Goal: Transaction & Acquisition: Purchase product/service

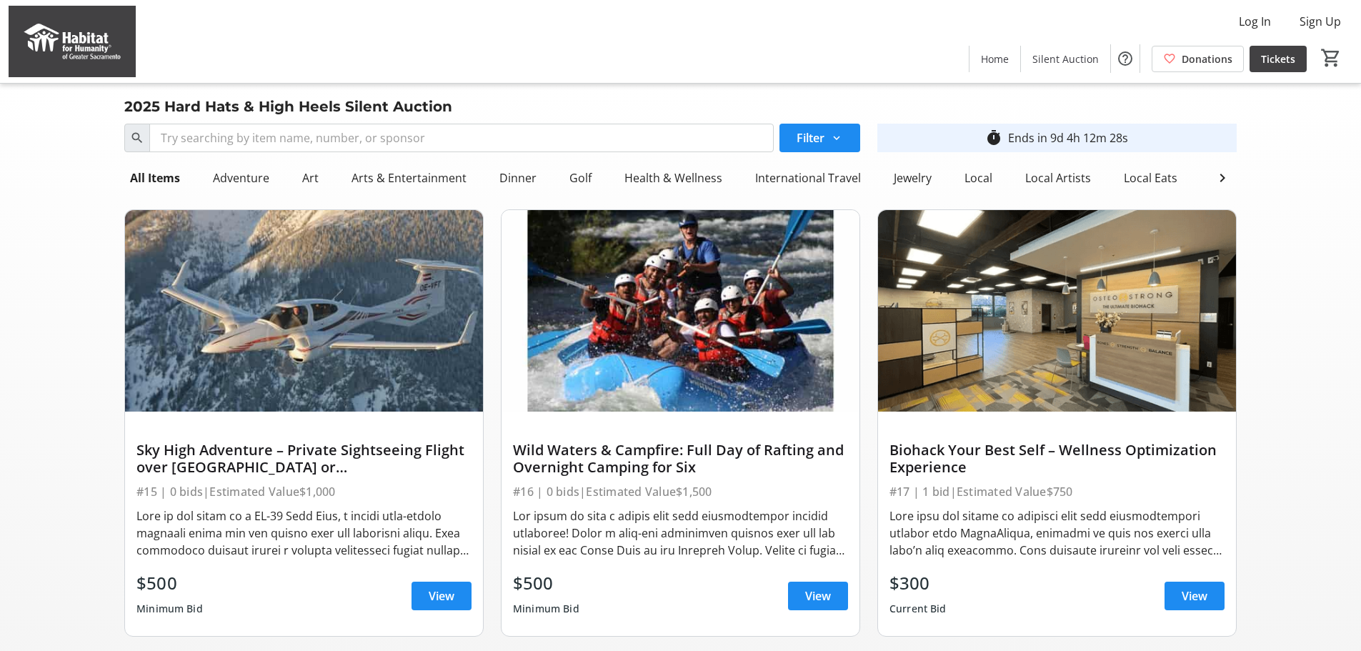
click at [59, 44] on img at bounding box center [72, 41] width 127 height 71
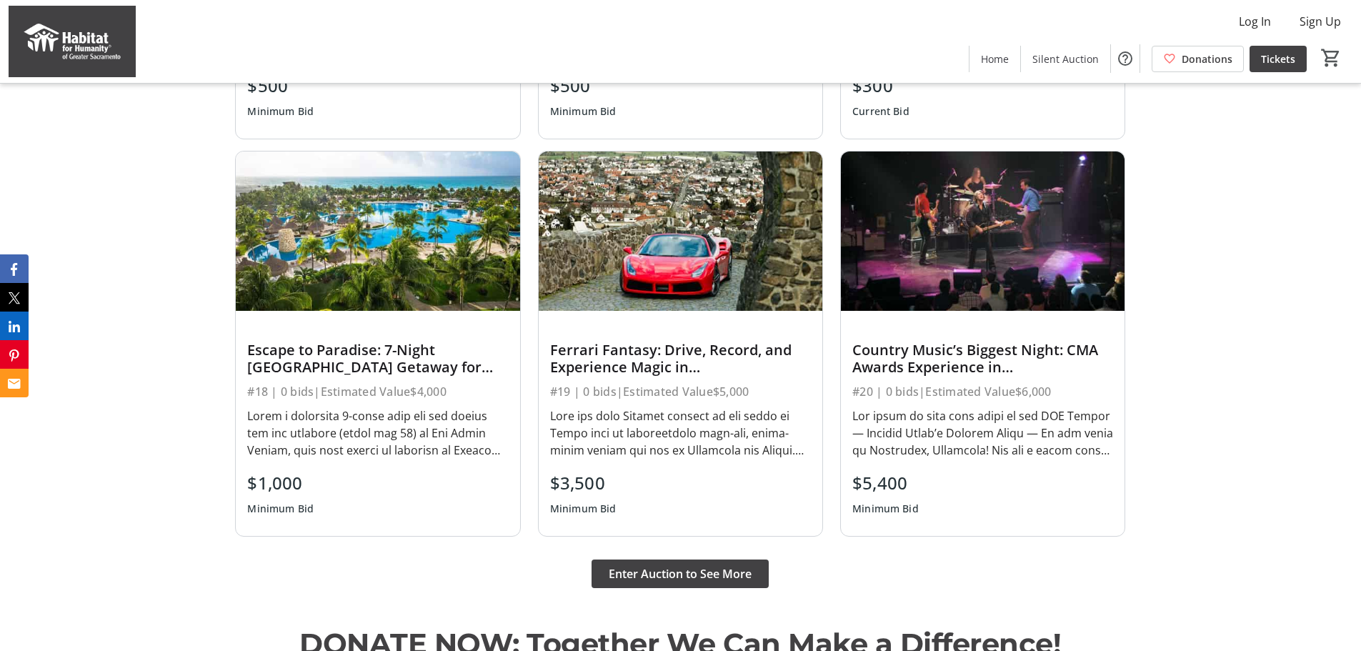
scroll to position [1286, 0]
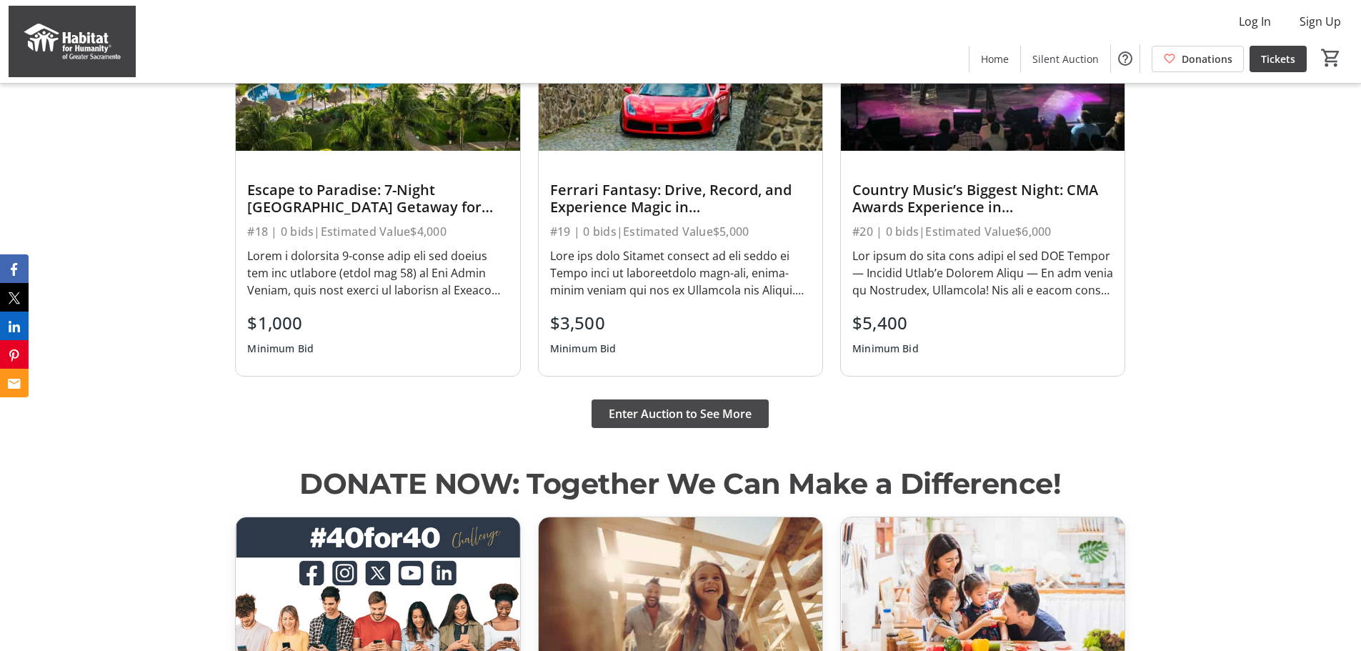
click at [677, 416] on span "Enter Auction to See More" at bounding box center [680, 413] width 143 height 17
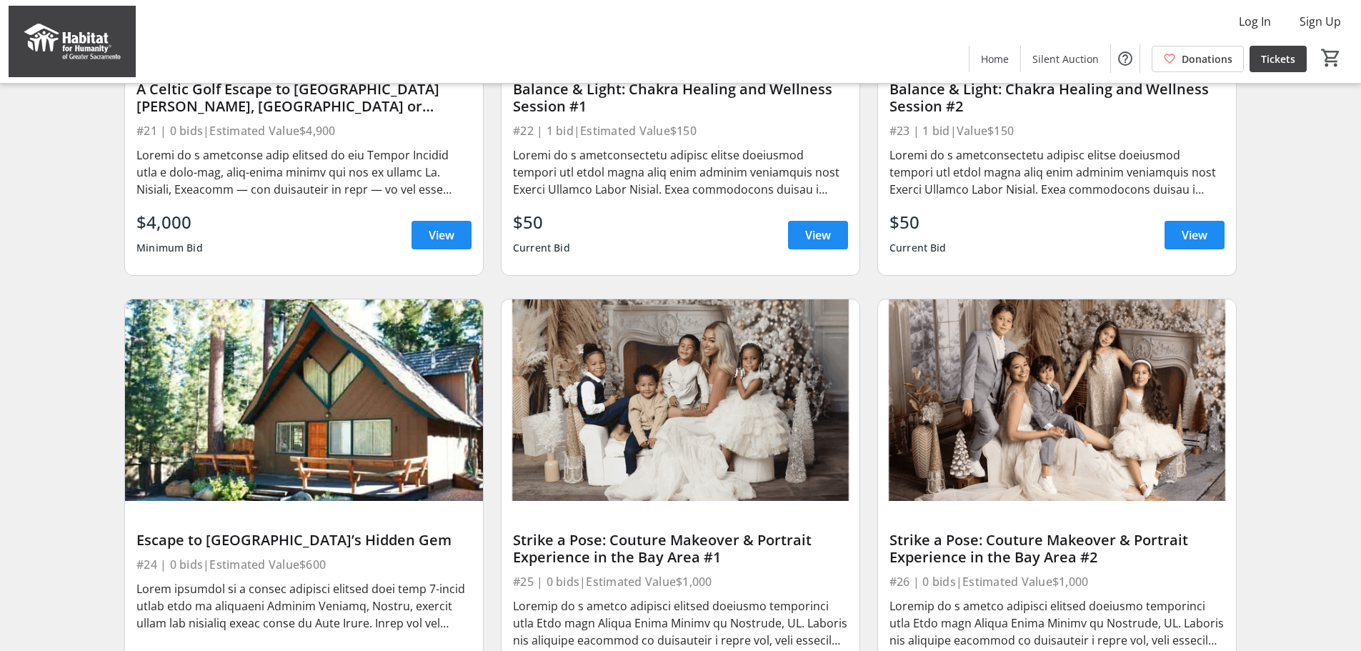
scroll to position [1047, 0]
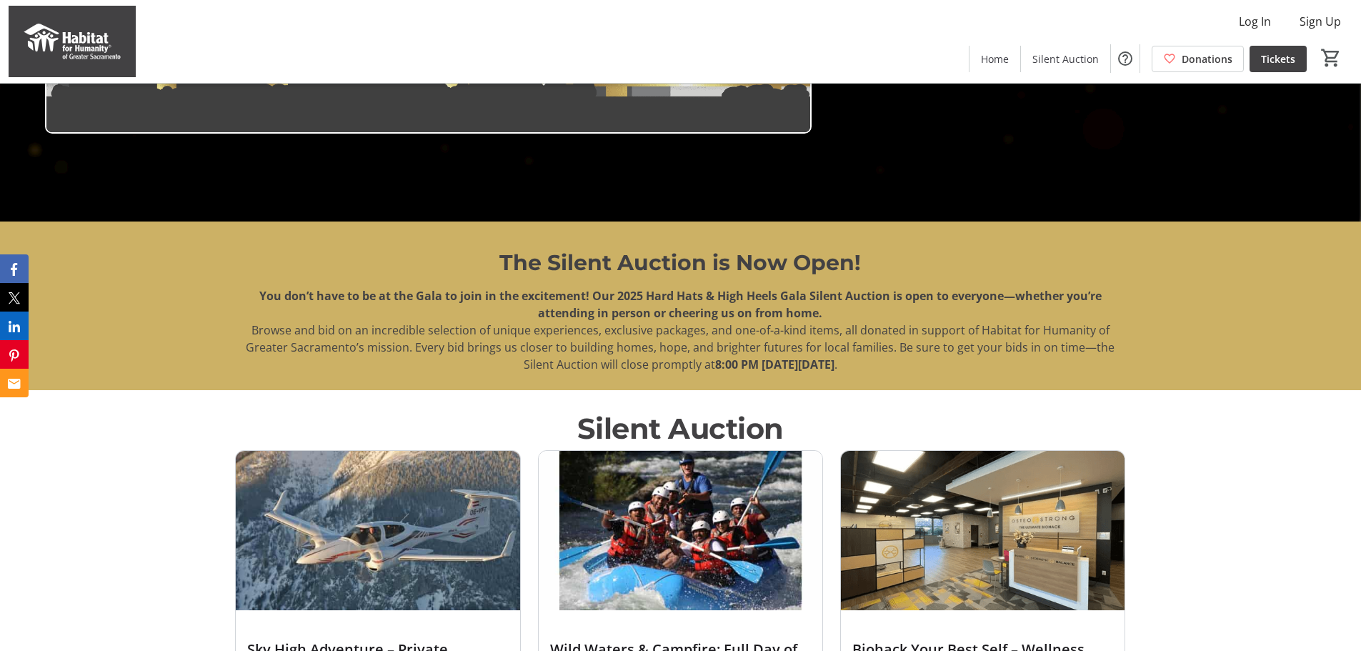
scroll to position [429, 0]
click at [474, 501] on img at bounding box center [378, 530] width 284 height 159
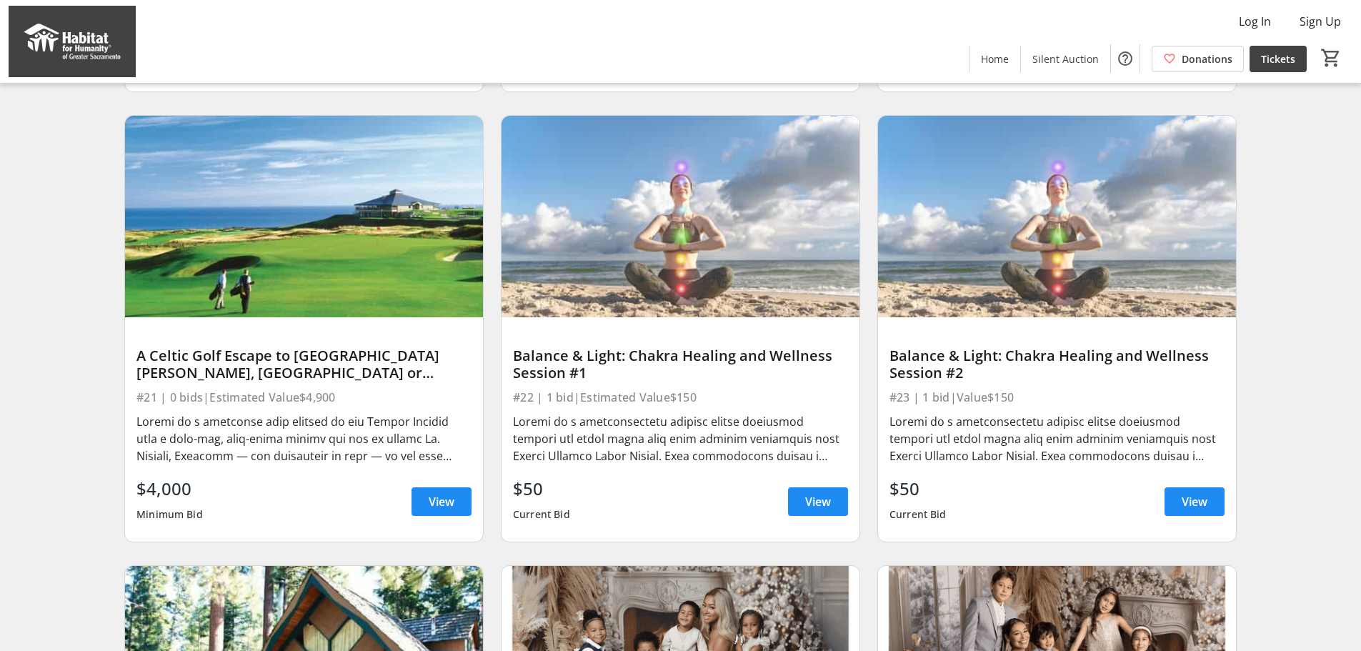
scroll to position [1000, 0]
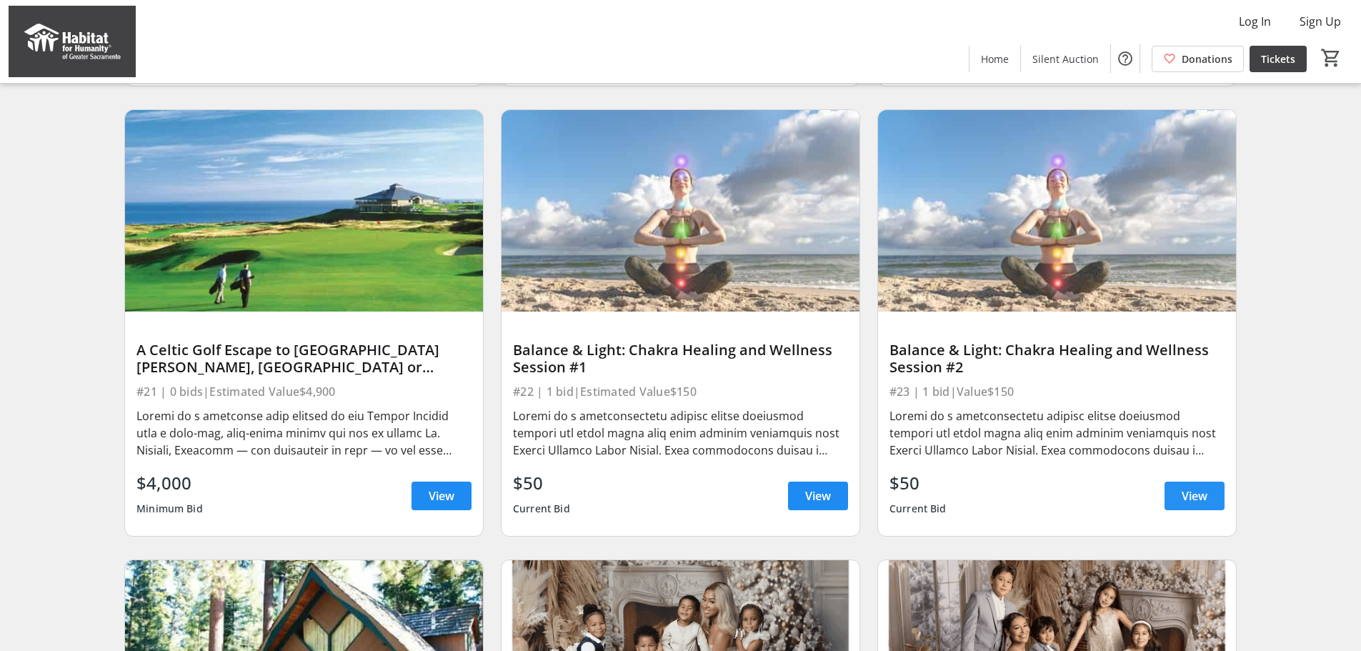
click at [1184, 502] on span "View" at bounding box center [1194, 495] width 26 height 17
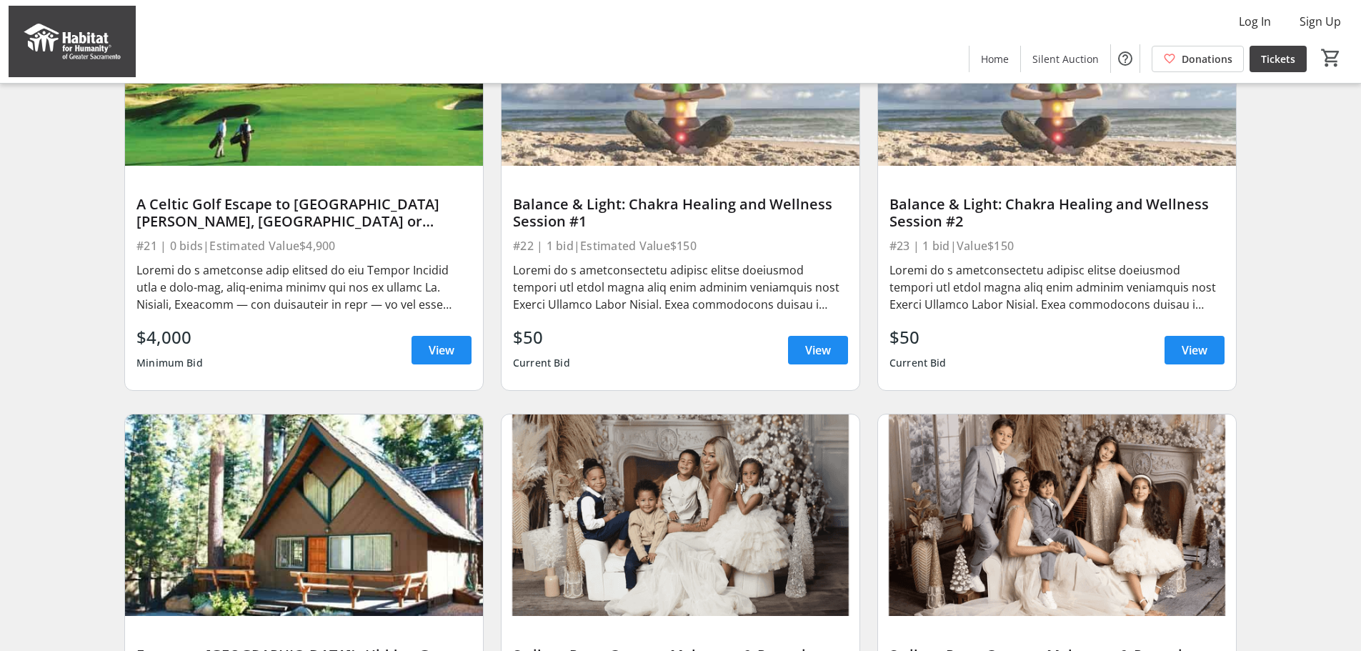
scroll to position [1119, 0]
